Goal: Task Accomplishment & Management: Use online tool/utility

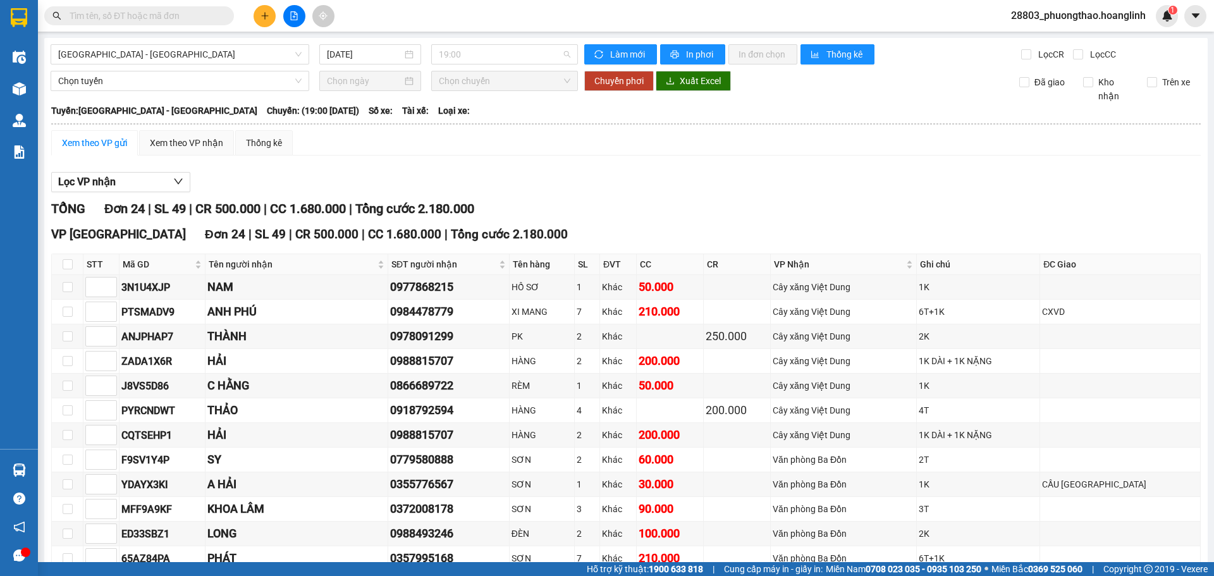
click at [448, 58] on span "19:00" at bounding box center [505, 54] width 132 height 19
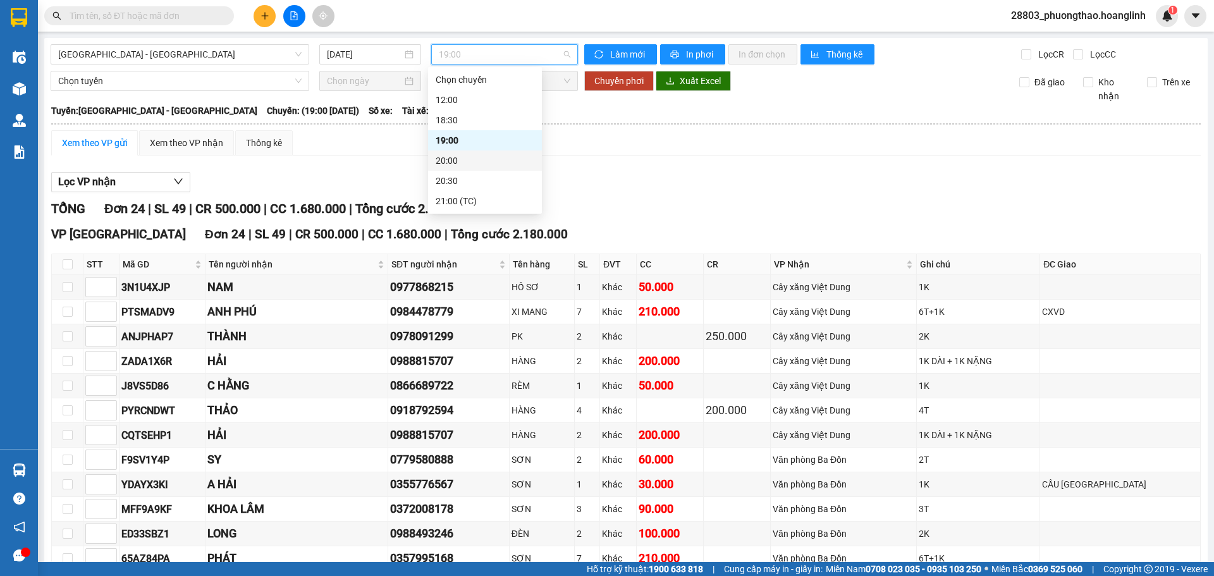
click at [473, 164] on div "20:00" at bounding box center [485, 161] width 99 height 14
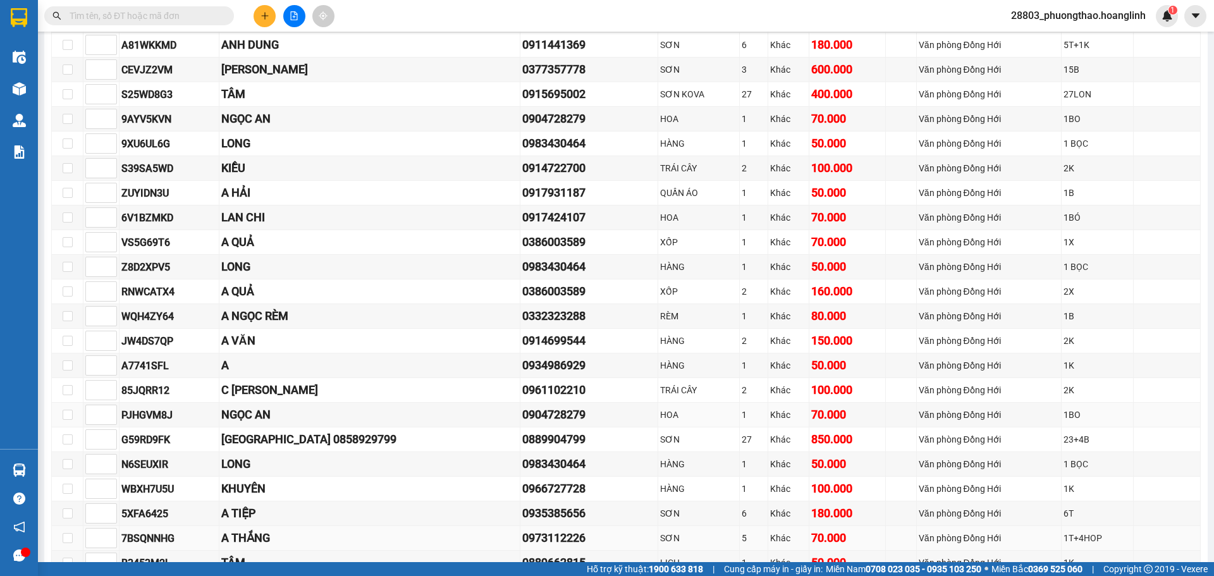
scroll to position [395, 0]
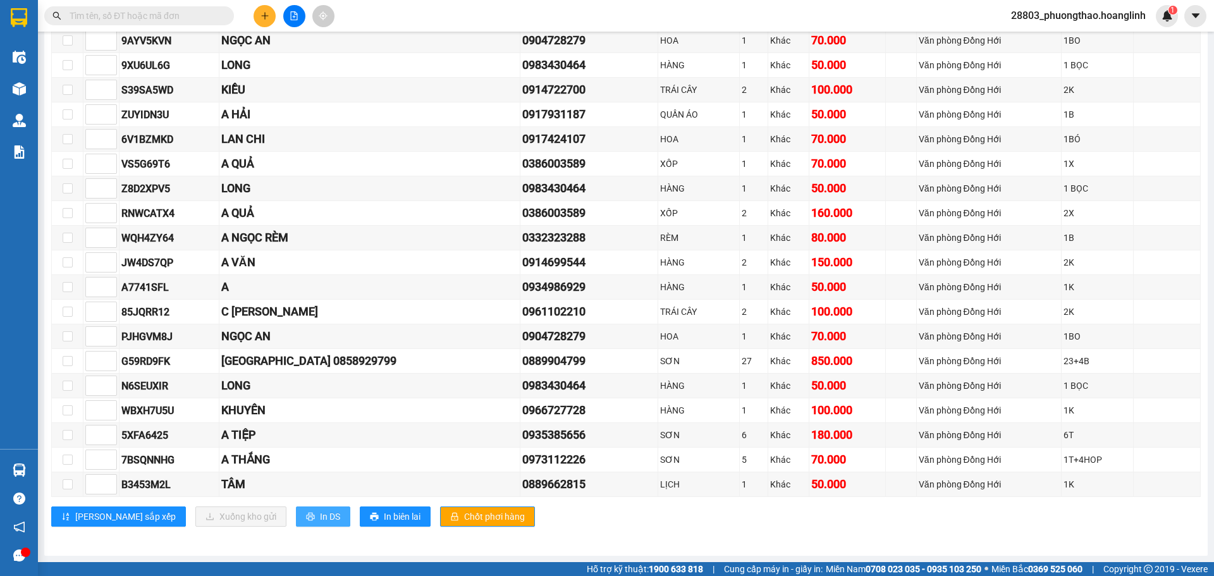
click at [320, 524] on span "In DS" at bounding box center [330, 517] width 20 height 14
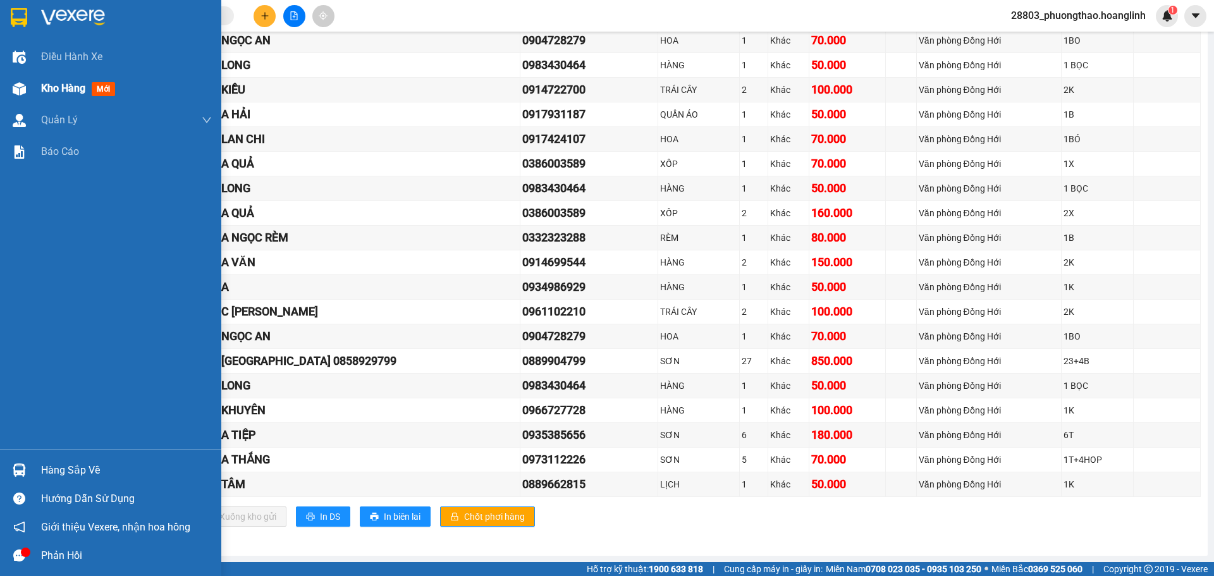
click at [68, 87] on span "Kho hàng" at bounding box center [63, 88] width 44 height 12
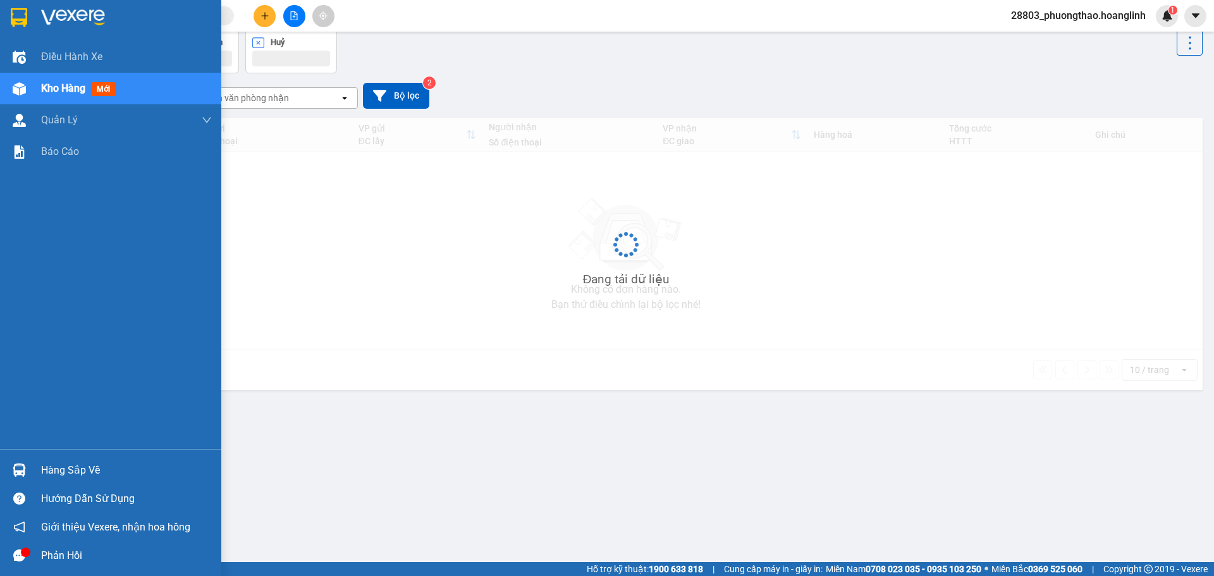
click at [68, 87] on span "Kho hàng" at bounding box center [63, 88] width 44 height 12
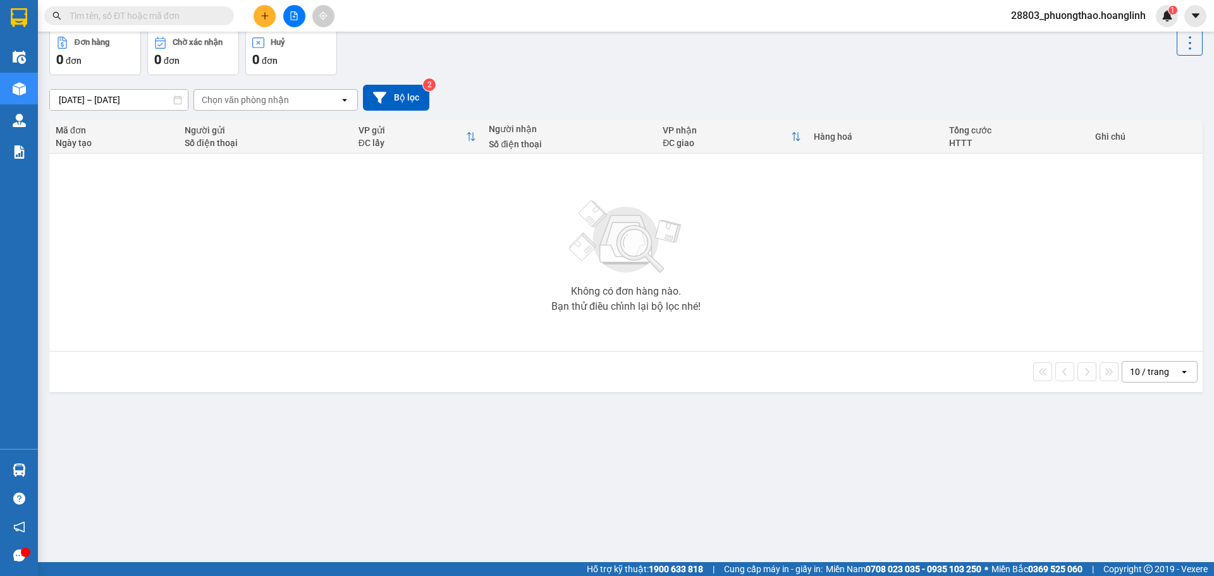
scroll to position [0, 0]
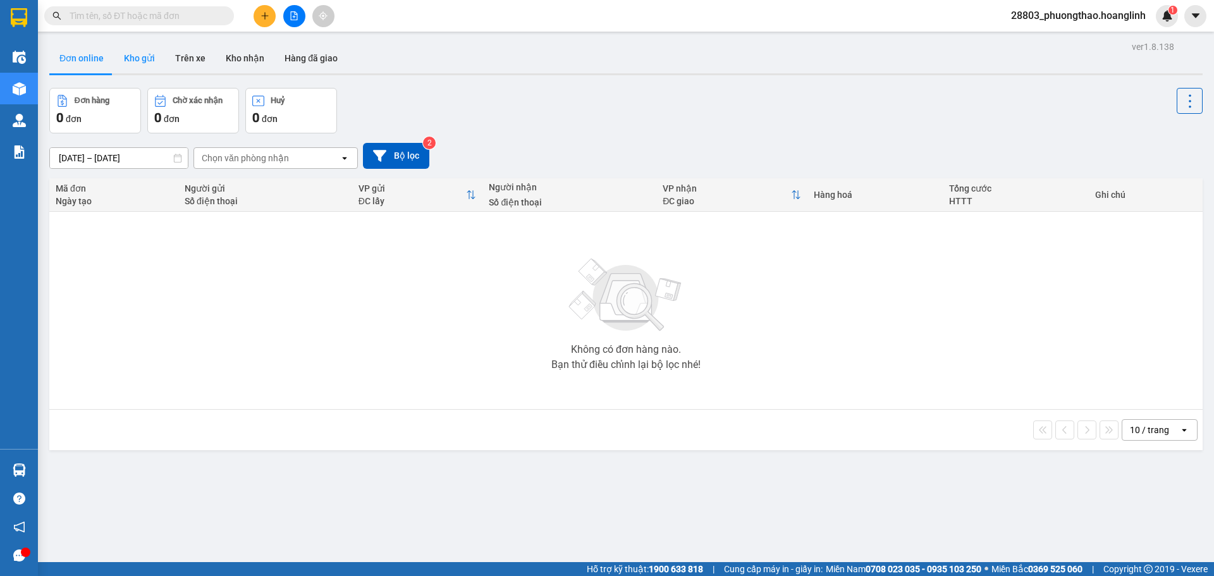
click at [128, 57] on button "Kho gửi" at bounding box center [139, 58] width 51 height 30
type input "[DATE] – [DATE]"
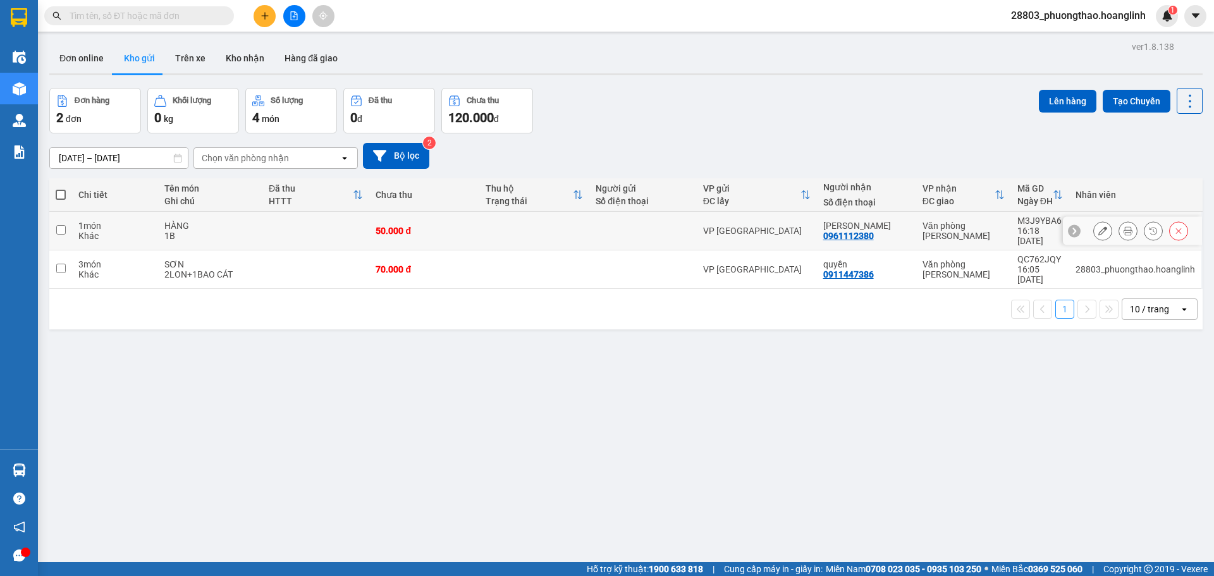
click at [268, 233] on td at bounding box center [315, 231] width 107 height 39
checkbox input "true"
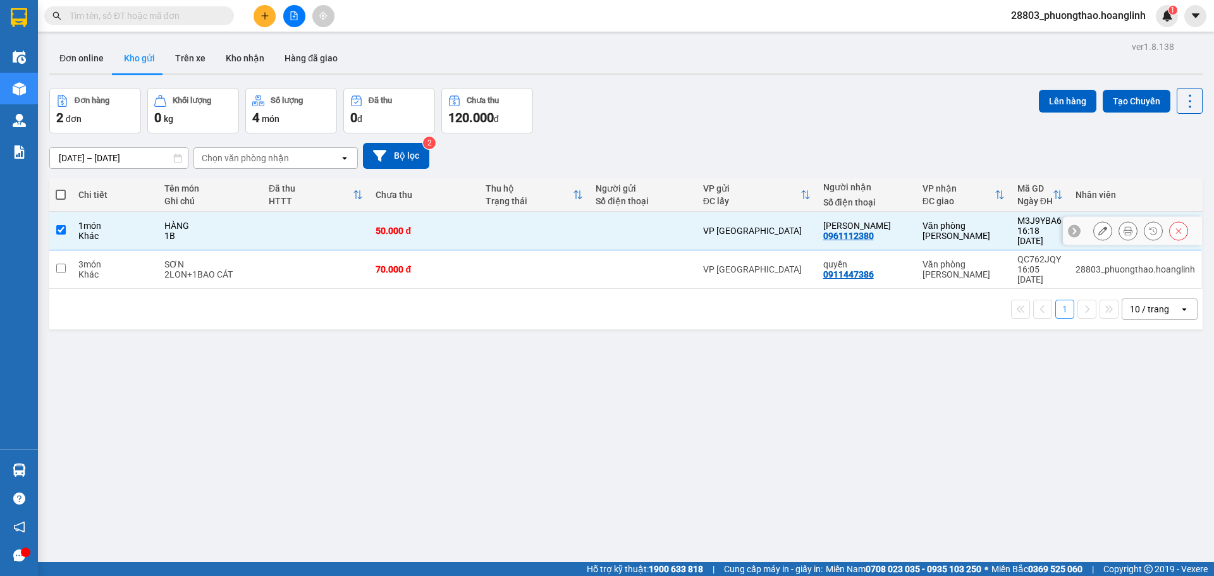
click at [282, 255] on td at bounding box center [315, 269] width 107 height 39
checkbox input "true"
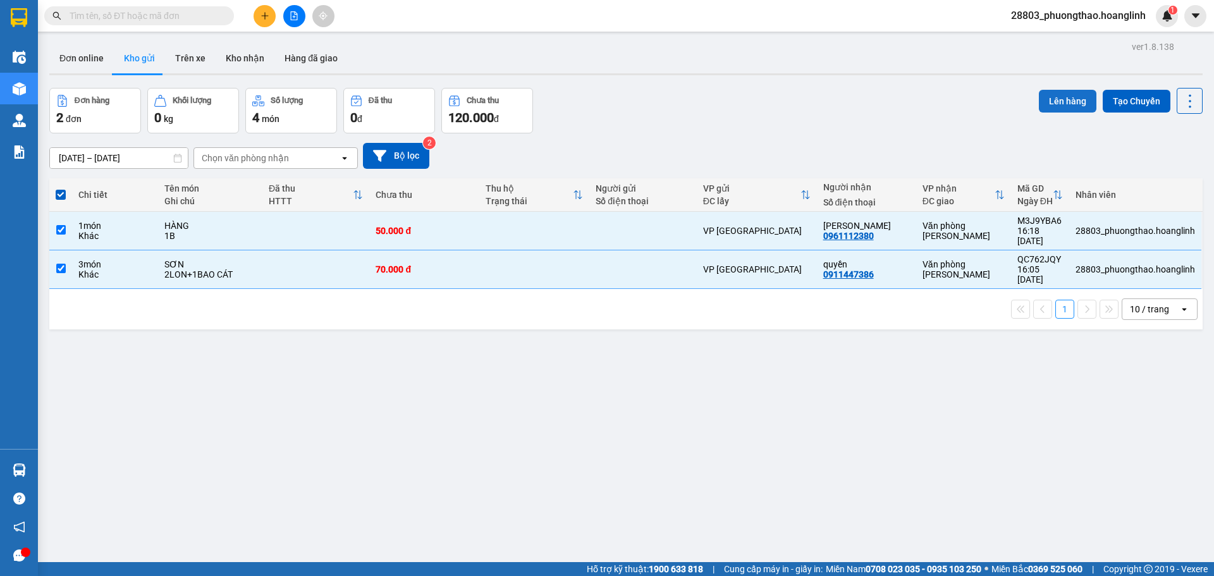
click at [1056, 94] on button "Lên hàng" at bounding box center [1068, 101] width 58 height 23
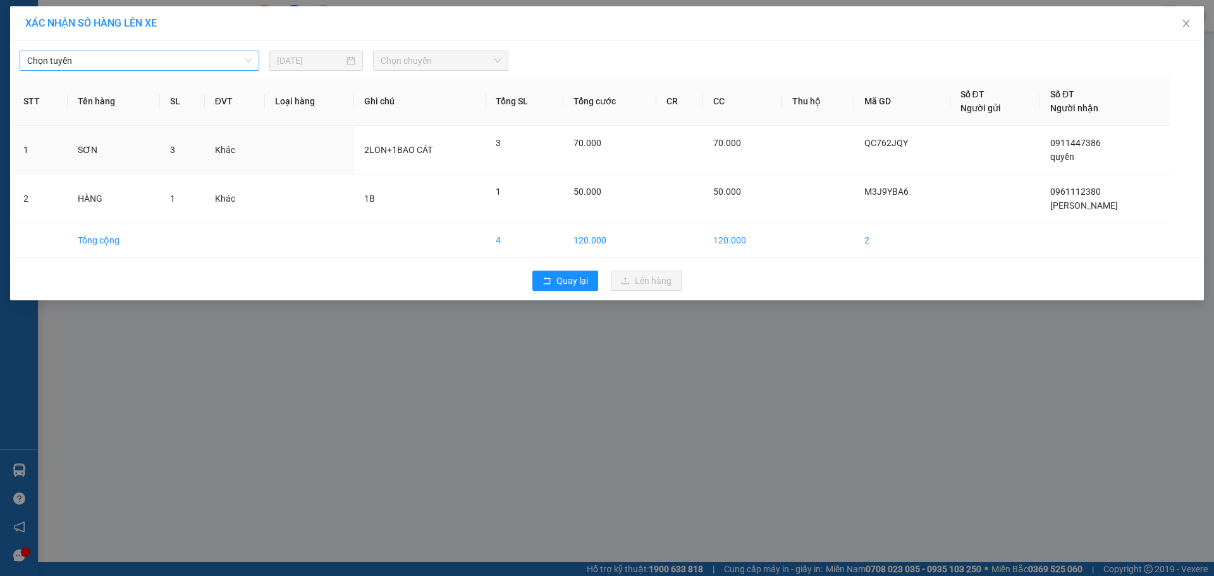
click at [100, 67] on span "Chọn tuyến" at bounding box center [139, 60] width 225 height 19
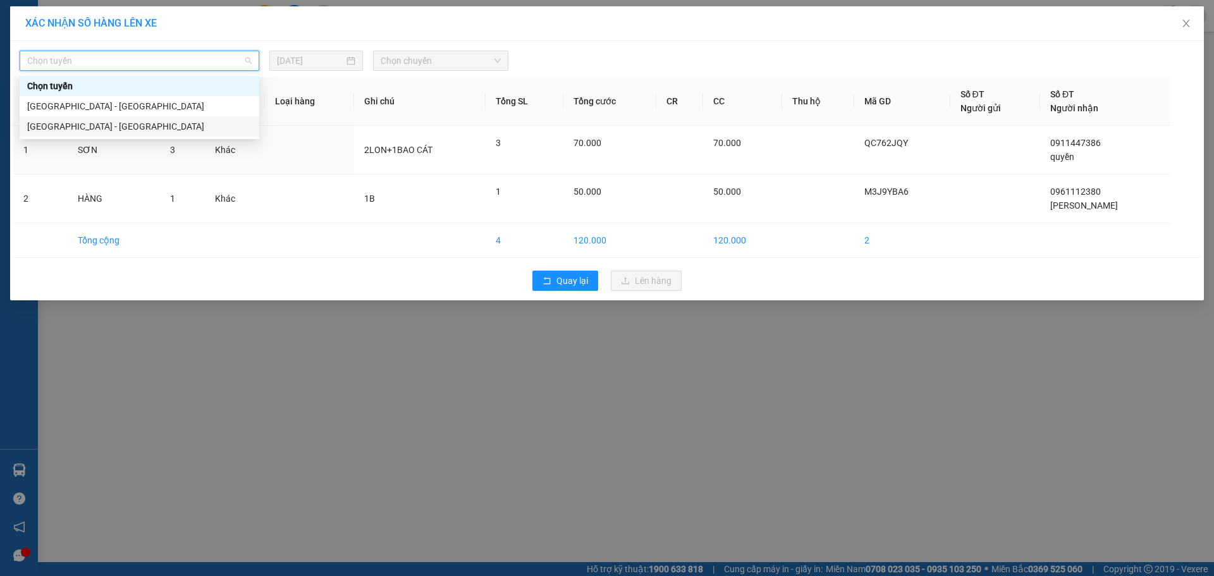
click at [101, 129] on div "[GEOGRAPHIC_DATA] - [GEOGRAPHIC_DATA]" at bounding box center [139, 127] width 225 height 14
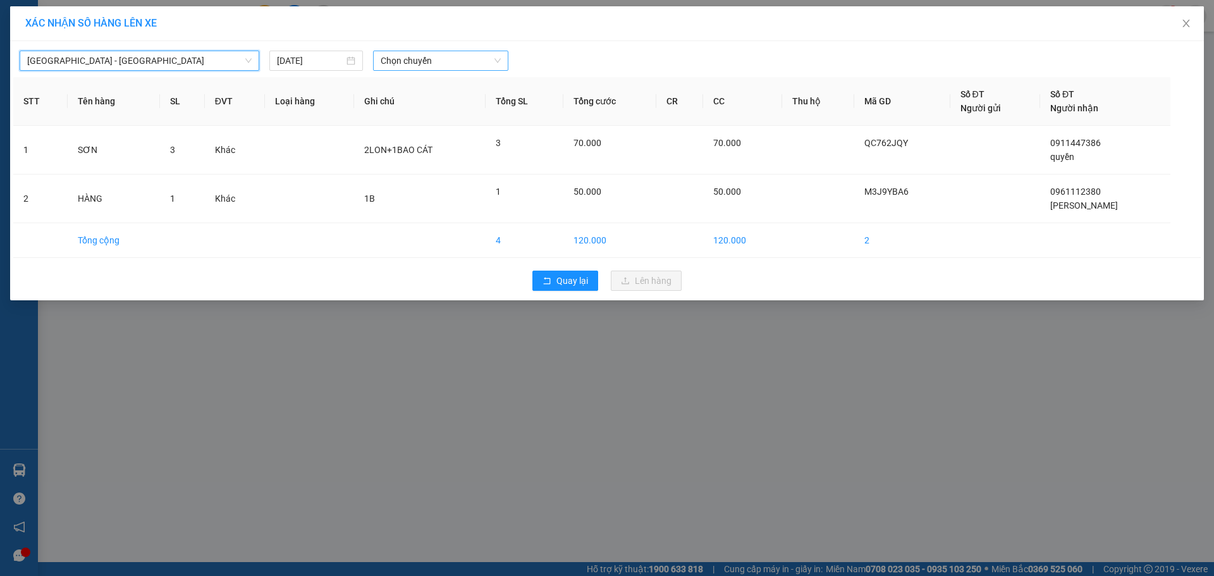
click at [408, 66] on span "Chọn chuyến" at bounding box center [441, 60] width 120 height 19
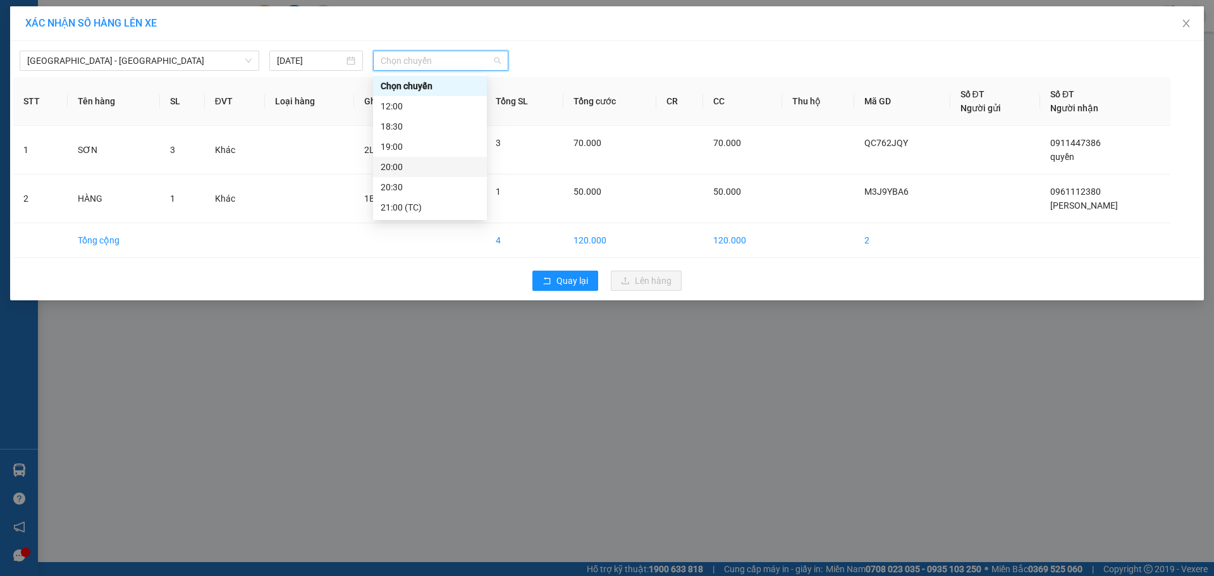
click at [430, 166] on div "20:00" at bounding box center [430, 167] width 99 height 14
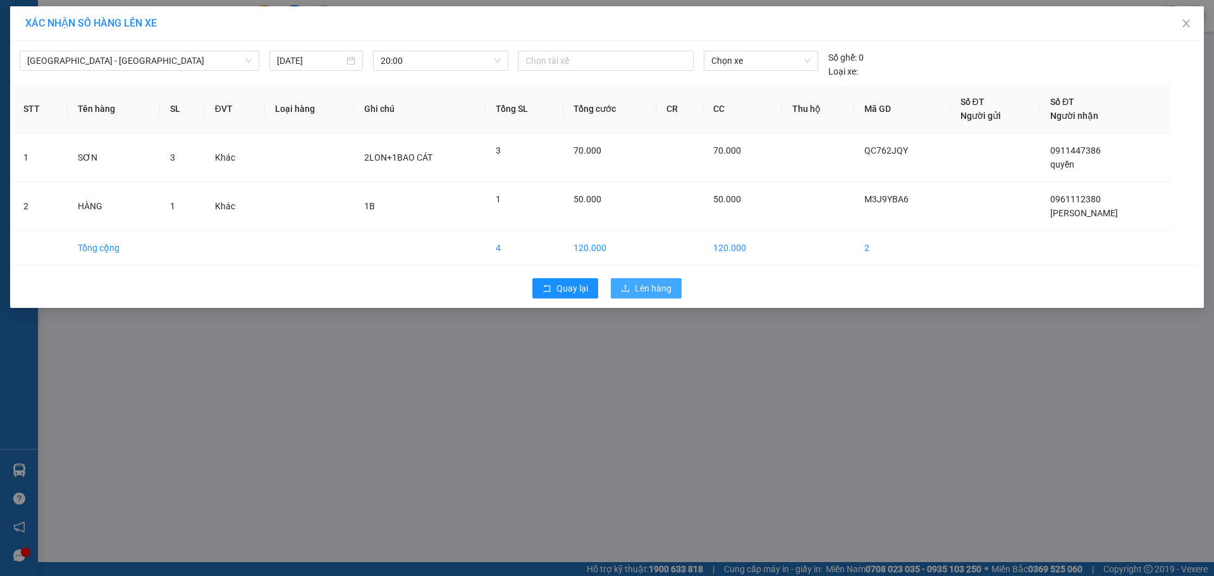
click at [643, 290] on span "Lên hàng" at bounding box center [653, 288] width 37 height 14
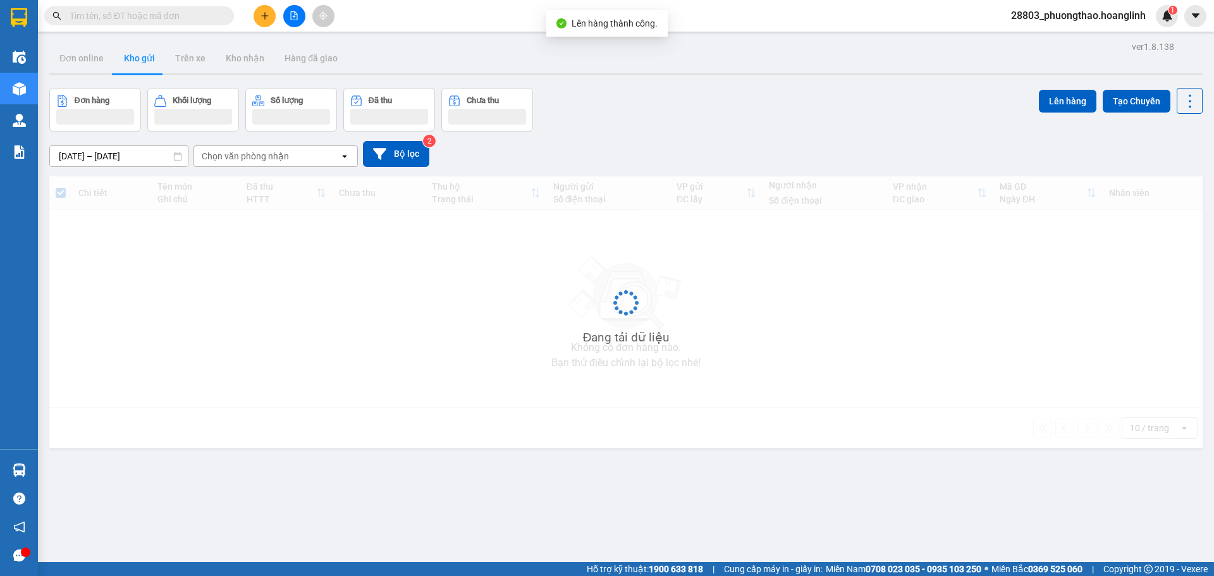
click at [299, 34] on main "ver 1.8.138 Đơn online Kho gửi Trên xe Kho nhận Hàng đã giao Đơn hàng Khối lượn…" at bounding box center [607, 281] width 1214 height 562
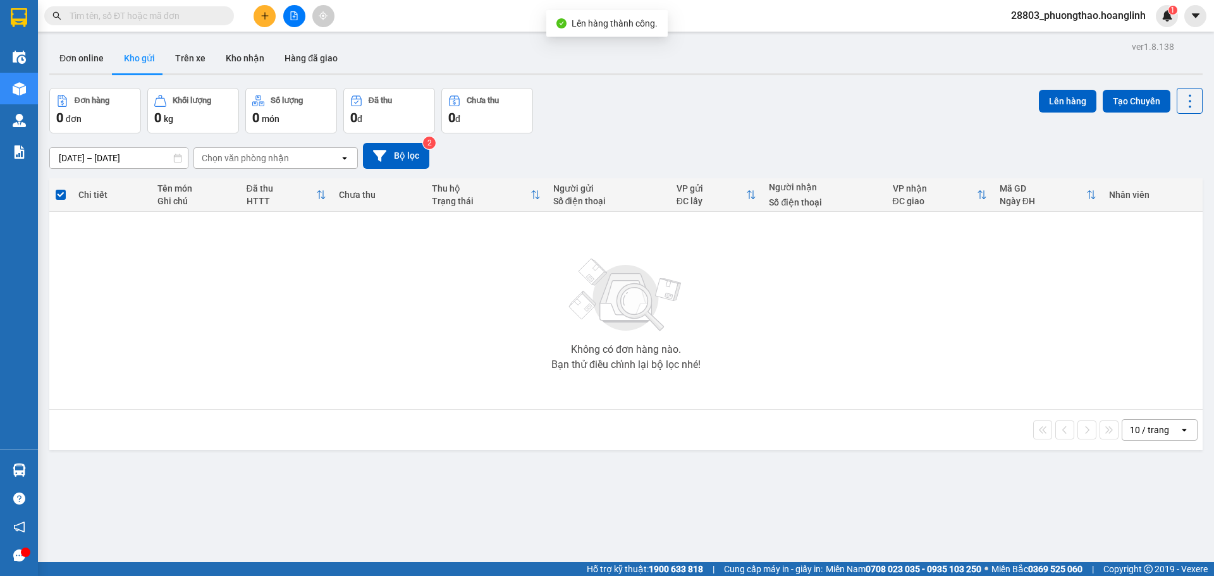
click at [289, 8] on button at bounding box center [294, 16] width 22 height 22
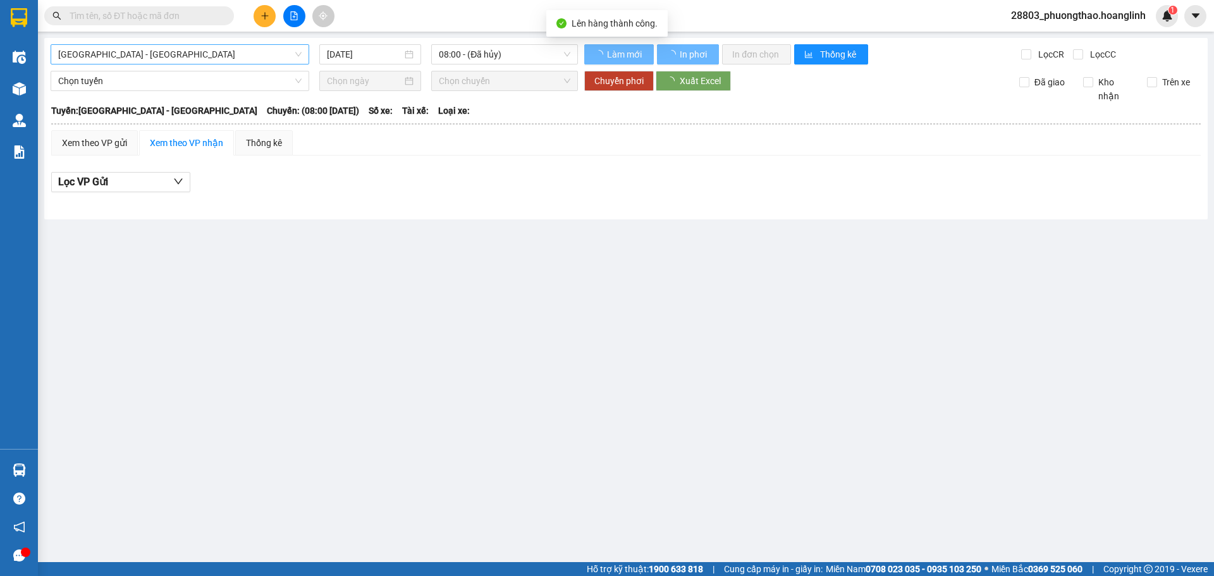
click at [93, 52] on span "[GEOGRAPHIC_DATA] - [GEOGRAPHIC_DATA]" at bounding box center [180, 54] width 244 height 19
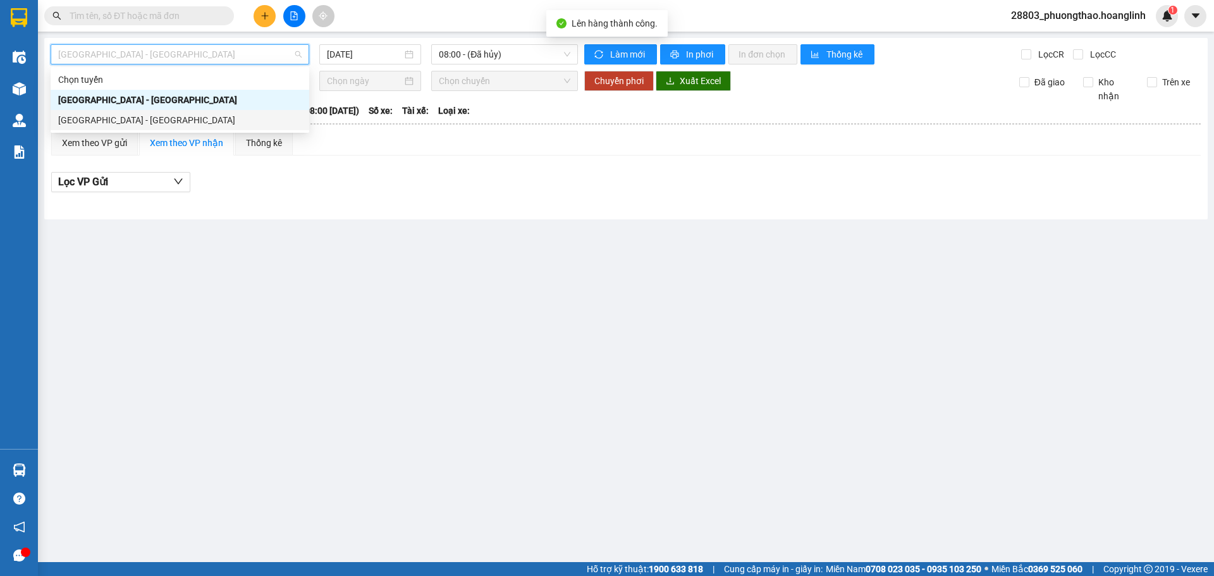
click at [114, 125] on div "[GEOGRAPHIC_DATA] - [GEOGRAPHIC_DATA]" at bounding box center [180, 120] width 244 height 14
type input "[DATE]"
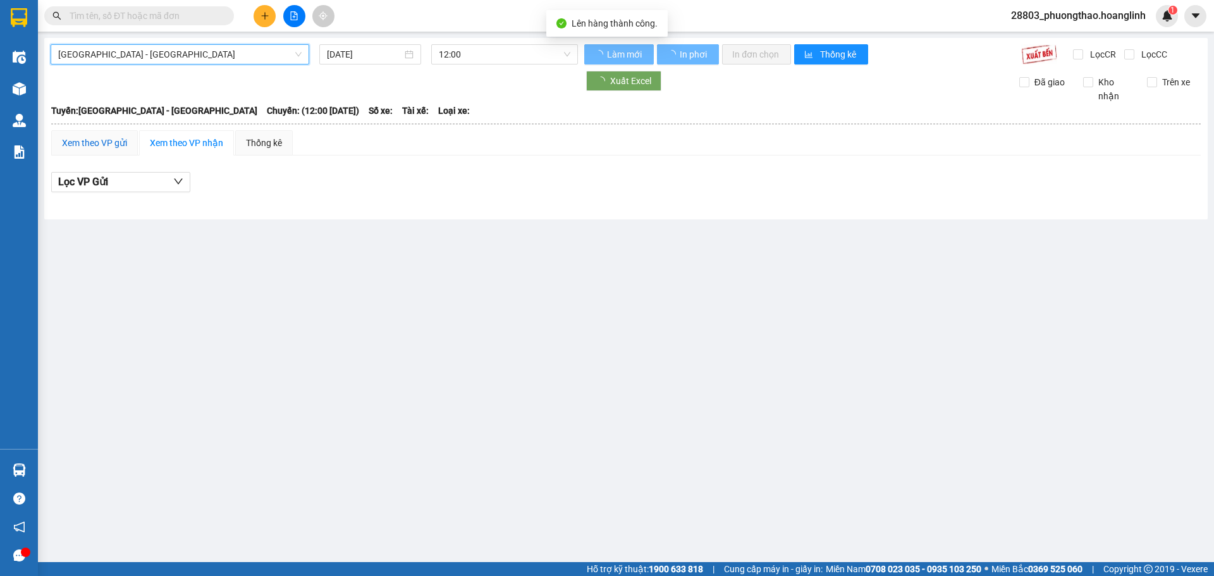
click at [111, 138] on div "Xem theo VP gửi" at bounding box center [94, 143] width 65 height 14
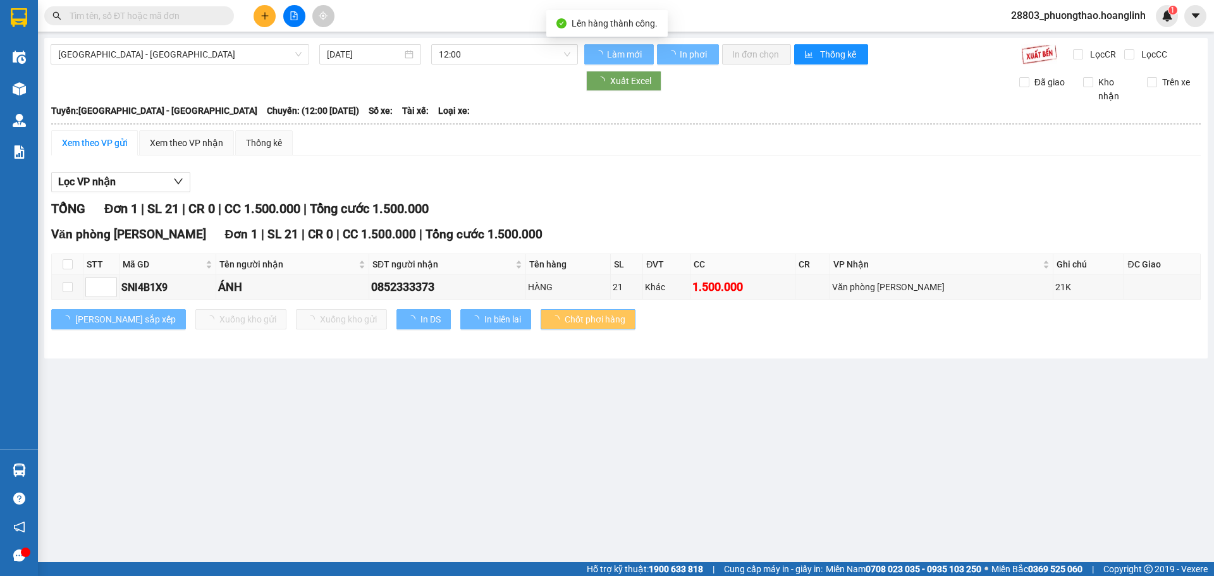
click at [111, 142] on div "Xem theo VP gửi" at bounding box center [94, 143] width 65 height 14
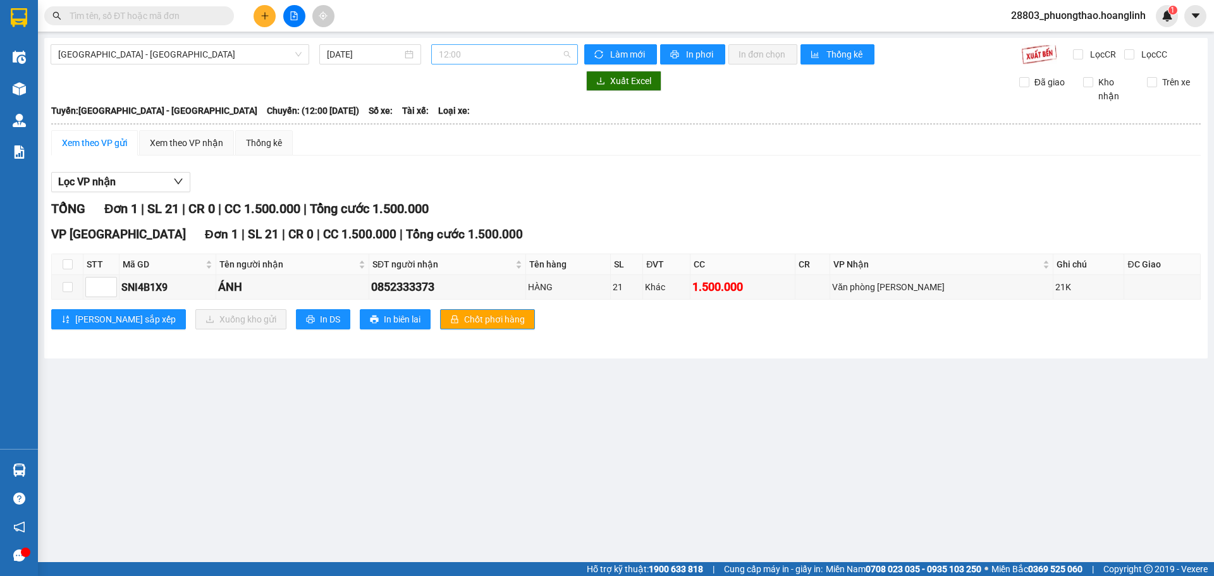
click at [454, 58] on span "12:00" at bounding box center [505, 54] width 132 height 19
click at [474, 187] on div "20:30" at bounding box center [488, 181] width 99 height 14
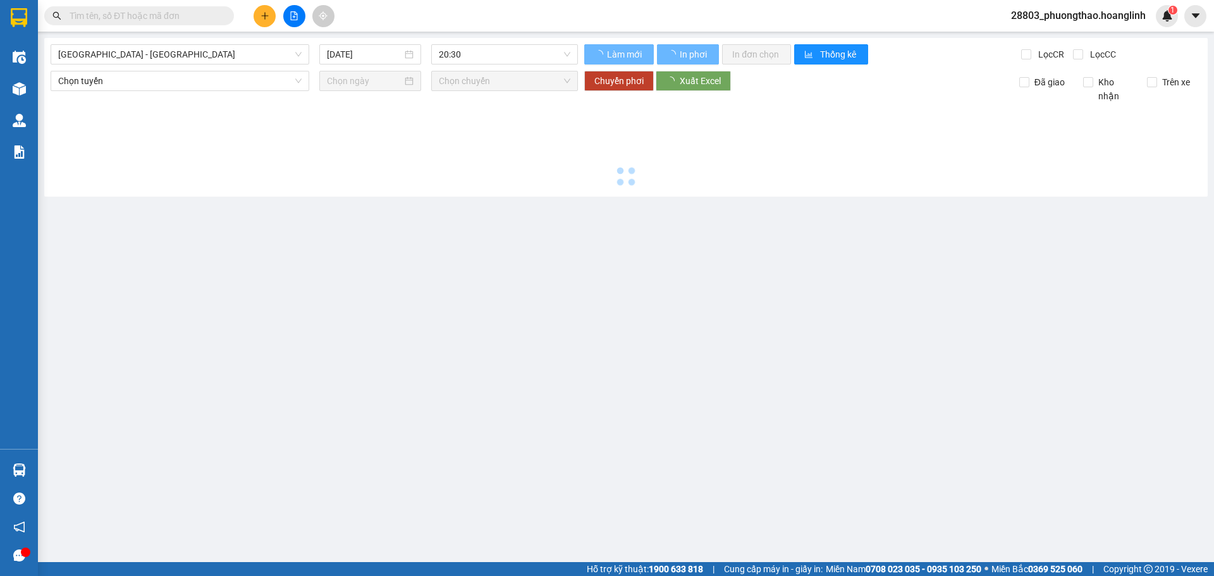
click at [474, 187] on div at bounding box center [626, 146] width 1151 height 87
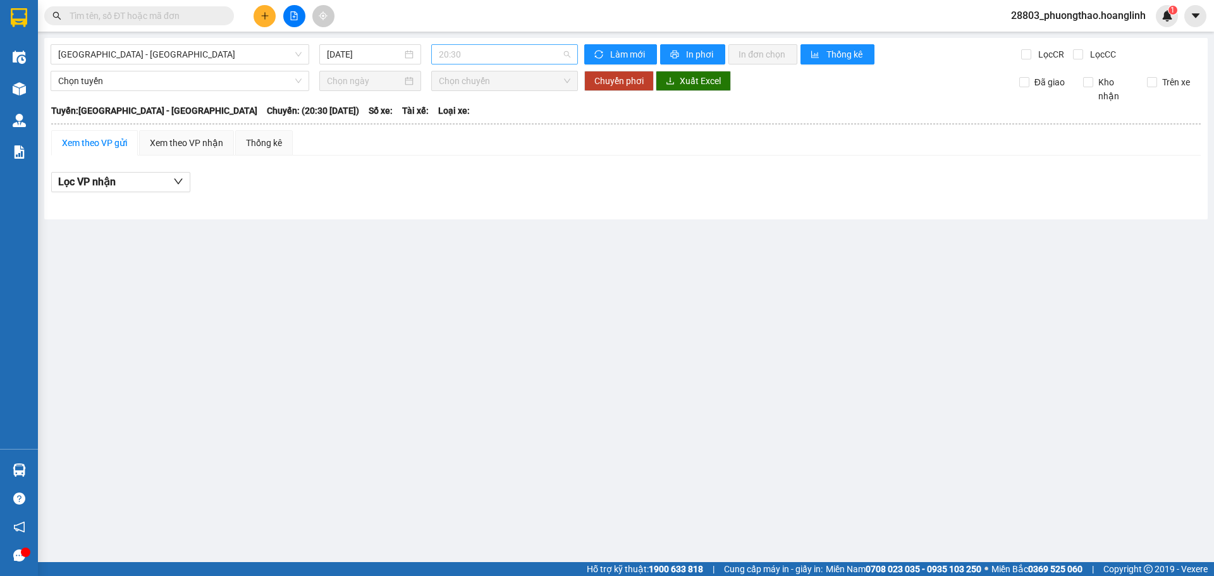
click at [459, 59] on span "20:30" at bounding box center [505, 54] width 132 height 19
click at [478, 152] on div "20:00" at bounding box center [488, 161] width 114 height 20
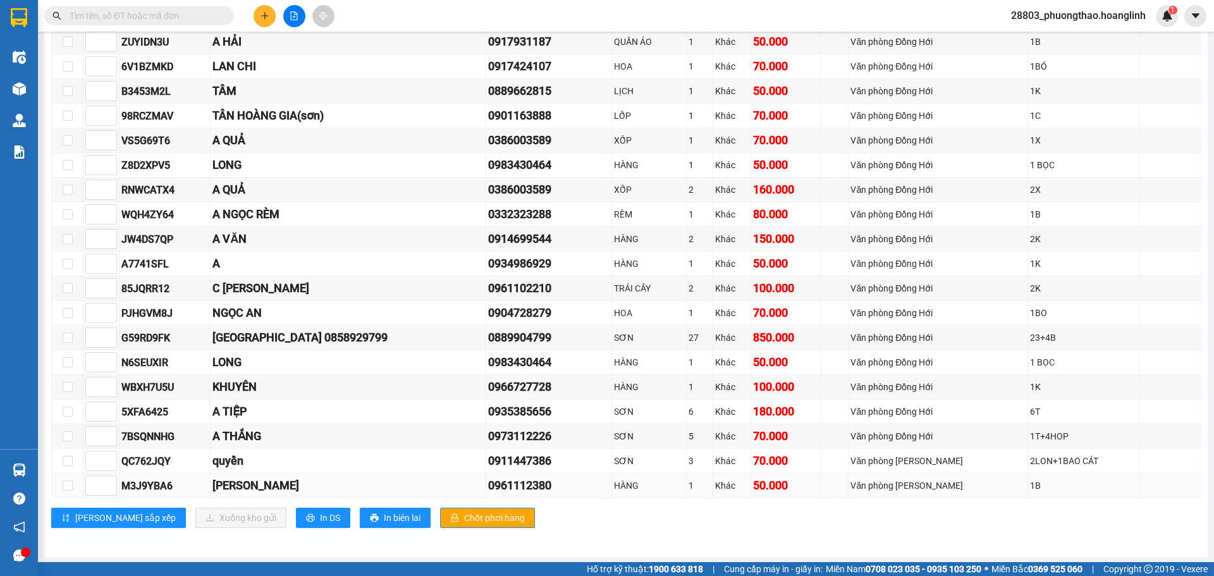
scroll to position [444, 0]
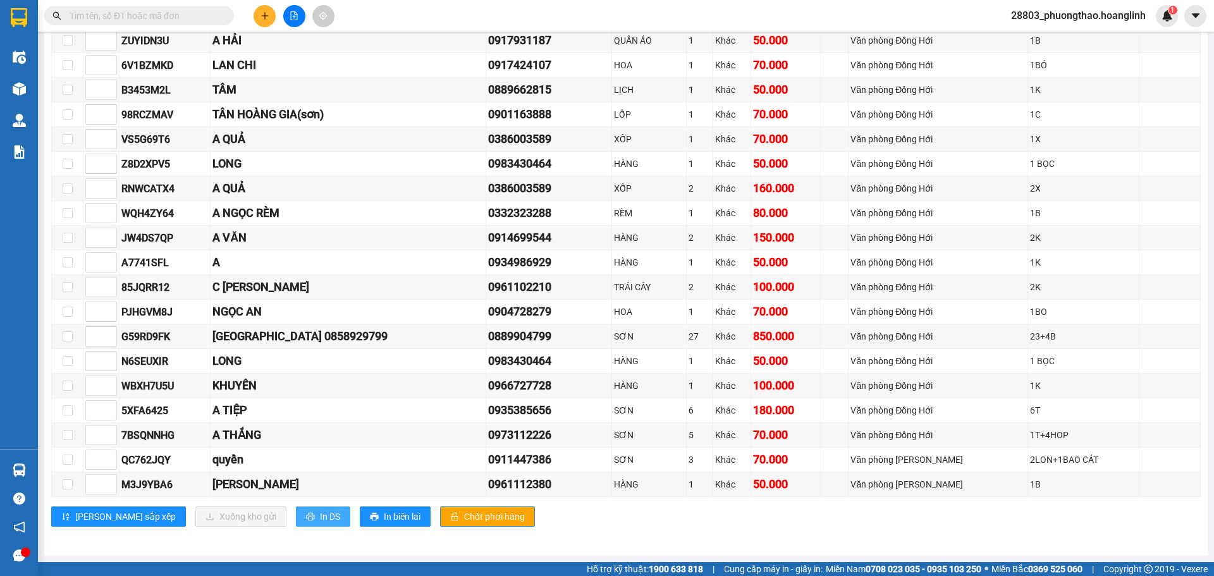
click at [296, 508] on button "In DS" at bounding box center [323, 517] width 54 height 20
click at [320, 510] on span "In DS" at bounding box center [330, 517] width 20 height 14
